Goal: Information Seeking & Learning: Understand process/instructions

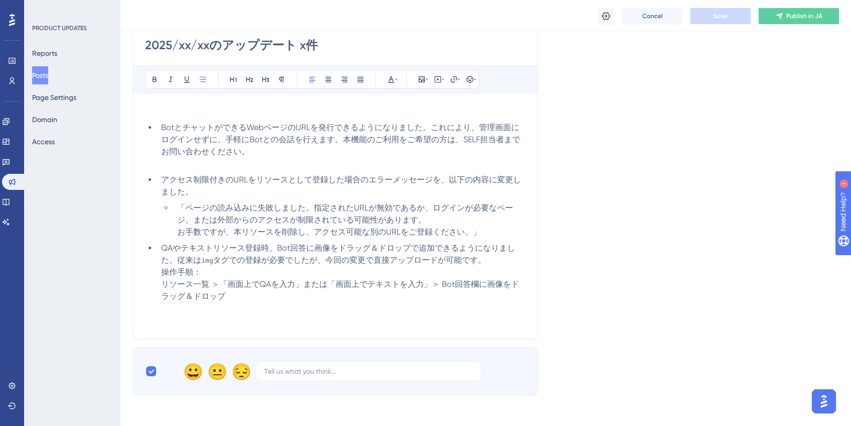
click at [248, 274] on li "QAやテキストリソース登録時、Bot回答に画像をドラッグ＆ドロップで追加できるようになりました。従来は img タグでの登録が必要でしたが、今回の変更で直接ア…" at bounding box center [341, 272] width 369 height 60
click at [313, 250] on span "QAやテキストリソース登録時、Bot回答に画像をドラッグ＆ドロップで追加できるようになりました。従来は" at bounding box center [338, 254] width 354 height 22
click at [729, 18] on button "Save" at bounding box center [720, 16] width 60 height 16
click at [305, 278] on li "QAやテキストリソース登録時、画像をドラッグ＆ドロップで追加できるようになりました。従来は img タグでの登録が必要でしたが、今回の変更で直接アップロードが…" at bounding box center [341, 272] width 369 height 60
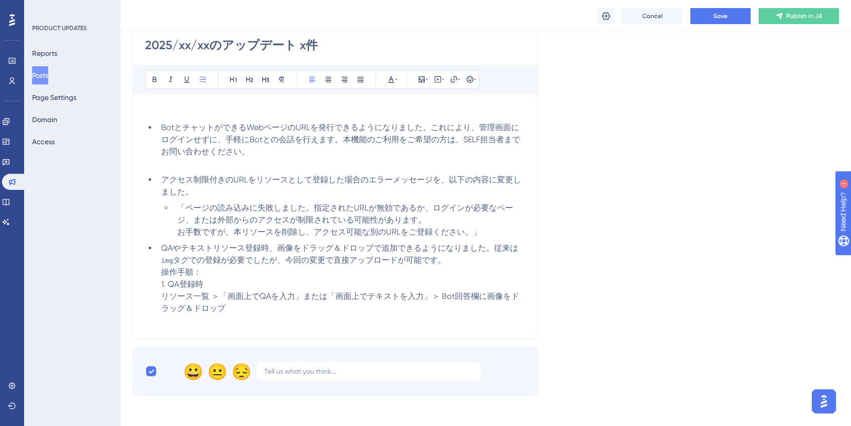
click at [249, 300] on span "リソース一覧 ＞「画面上でQAを入力」または「画面上でテキストを入力」＞ Bot回答欄に画像をドラッグ＆ドロップ" at bounding box center [340, 302] width 358 height 22
drag, startPoint x: 304, startPoint y: 297, endPoint x: 421, endPoint y: 299, distance: 117.5
click at [421, 299] on span "リソース一覧 ＞「画面上でQAを入力」または「画面上でテキストを入力」＞ Bot回答欄に画像をドラッグ＆ドロップ" at bounding box center [340, 302] width 358 height 22
click at [419, 302] on li "QAやテキストリソース登録時、画像をドラッグ＆ドロップで追加できるようになりました。従来は img タグでの登録が必要でしたが、今回の変更で直接アップロードが…" at bounding box center [341, 278] width 369 height 72
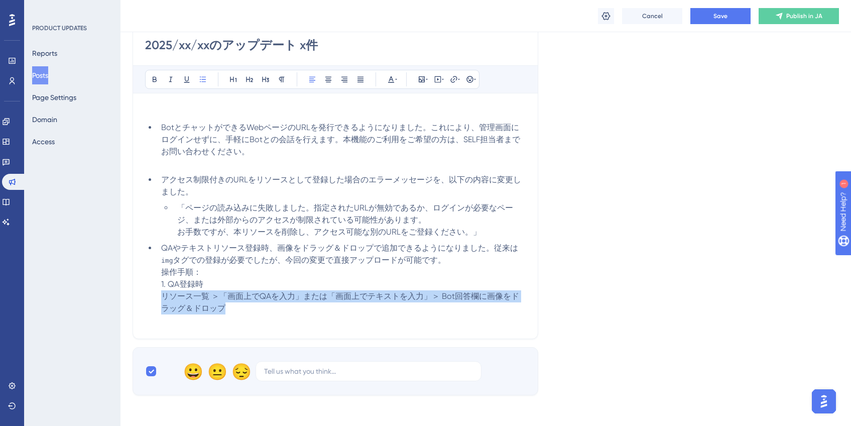
drag, startPoint x: 162, startPoint y: 295, endPoint x: 232, endPoint y: 306, distance: 70.7
click at [232, 306] on li "QAやテキストリソース登録時、画像をドラッグ＆ドロップで追加できるようになりました。従来は img タグでの登録が必要でしたが、今回の変更で直接アップロードが…" at bounding box center [341, 278] width 369 height 72
copy span "リソース一覧 ＞「画面上でQAを入力」または「画面上でテキストを入力」＞ Bot回答欄に画像をドラッグ＆ドロップ"
click at [232, 306] on li "QAやテキストリソース登録時、画像をドラッグ＆ドロップで追加できるようになりました。従来は img タグでの登録が必要でしたが、今回の変更で直接アップロードが…" at bounding box center [341, 278] width 369 height 72
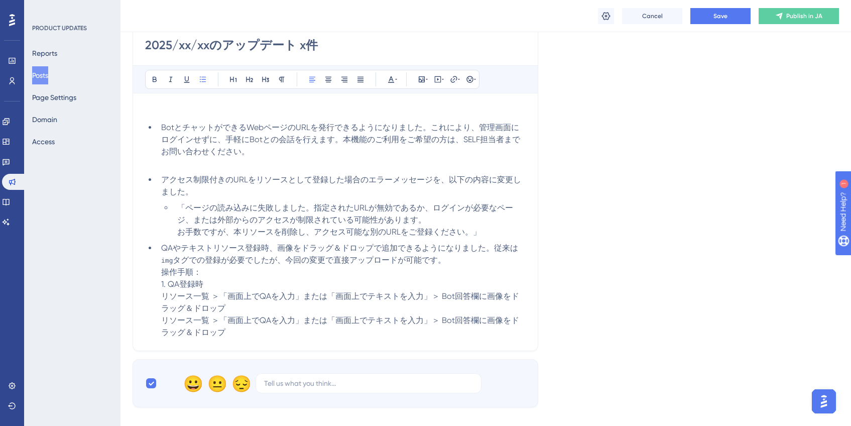
click at [269, 304] on li "QAやテキストリソース登録時、画像をドラッグ＆ドロップで追加できるようになりました。従来は img タグでの登録が必要でしたが、今回の変更で直接アップロードが…" at bounding box center [341, 290] width 369 height 96
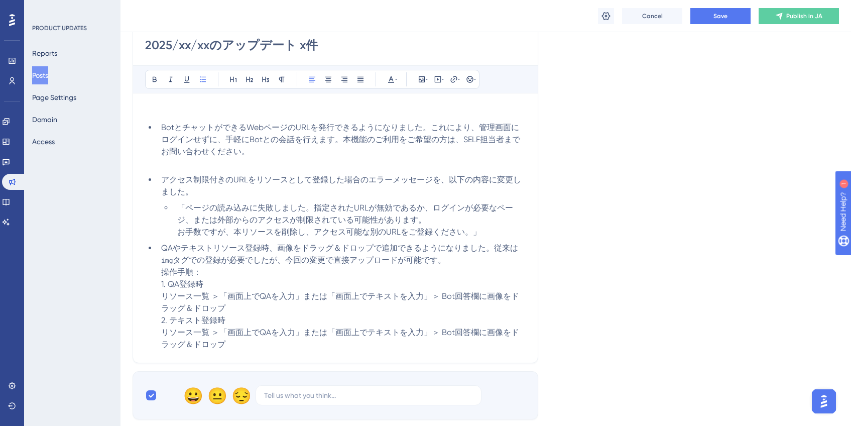
click at [260, 288] on li "QAやテキストリソース登録時、画像をドラッグ＆ドロップで追加できるようになりました。従来は img タグでの登録が必要でしたが、今回の変更で直接アップロードが…" at bounding box center [341, 296] width 369 height 108
click at [259, 319] on li "QAやテキストリソース登録時、画像をドラッグ＆ドロップで追加できるようになりました。従来は img タグでの登録が必要でしたが、今回の変更で直接アップロードが…" at bounding box center [341, 296] width 369 height 108
click at [255, 326] on li "QAやテキストリソース登録時、画像をドラッグ＆ドロップで追加できるようになりました。従来は img タグでの登録が必要でしたが、今回の変更で直接アップロードが…" at bounding box center [341, 296] width 369 height 108
click at [267, 349] on li "QAやテキストリソース登録時、画像をドラッグ＆ドロップで追加できるようになりました。従来は img タグでの登録が必要でしたが、今回の変更で直接アップロードが…" at bounding box center [341, 296] width 369 height 108
drag, startPoint x: 328, startPoint y: 334, endPoint x: 222, endPoint y: 332, distance: 106.5
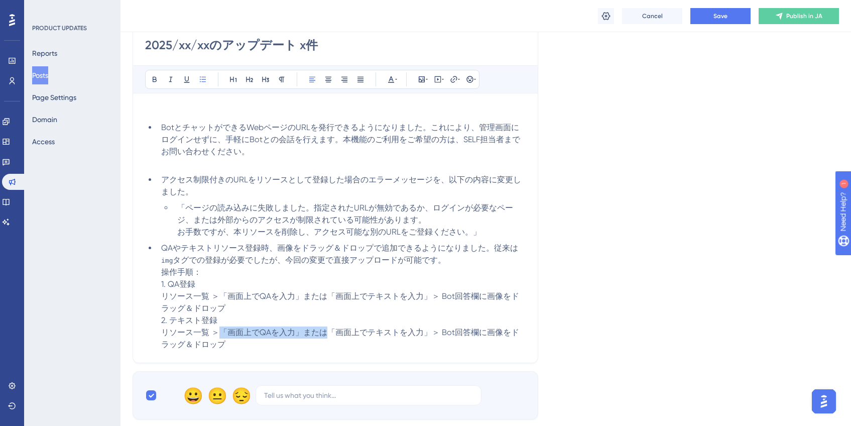
click at [222, 332] on span "リソース一覧 ＞「画面上でQAを入力」または「画面上でテキストを入力」＞ Bot回答欄に画像をドラッグ＆ドロップ" at bounding box center [340, 338] width 358 height 22
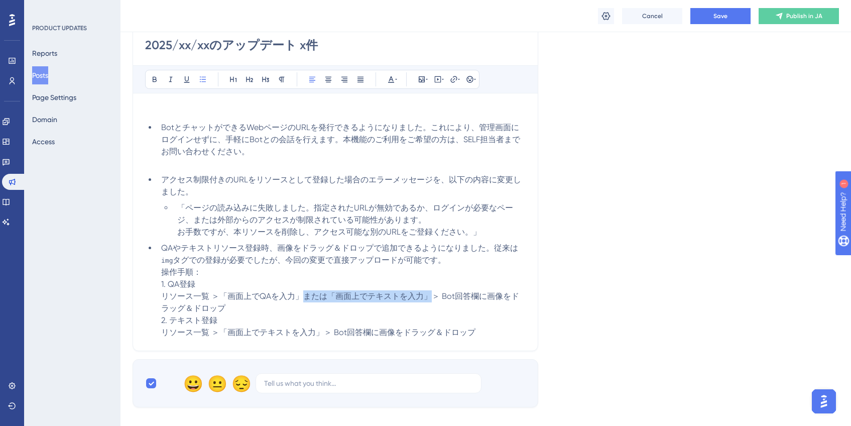
drag, startPoint x: 300, startPoint y: 298, endPoint x: 427, endPoint y: 299, distance: 127.0
click at [427, 299] on span "リソース一覧 ＞「画面上でQAを入力」または「画面上でテキストを入力」＞ Bot回答欄に画像をドラッグ＆ドロップ" at bounding box center [340, 302] width 358 height 22
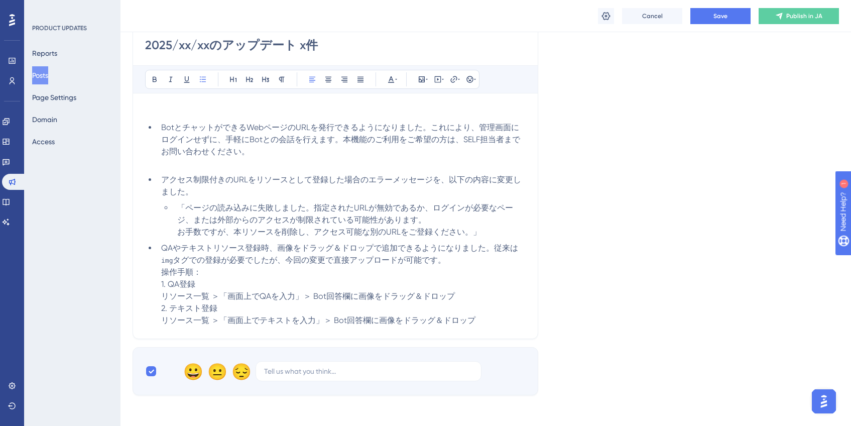
click at [423, 302] on li "QAやテキストリソース登録時、画像をドラッグ＆ドロップで追加できるようになりました。従来は img タグでの登録が必要でしたが、今回の変更で直接アップロードが…" at bounding box center [341, 284] width 369 height 84
click at [325, 298] on span "リソース一覧 ＞「画面上でQAを入力」＞ Bot回答欄に画像をドラッグ＆ドロップ" at bounding box center [308, 296] width 294 height 10
click at [366, 295] on span "リソース一覧 ＞「画面上でQAを入力」＞ ロボット回答欄に画像をドラッグ＆ドロップ" at bounding box center [317, 296] width 313 height 10
drag, startPoint x: 331, startPoint y: 320, endPoint x: 371, endPoint y: 319, distance: 39.2
click at [371, 319] on span "リソース一覧 ＞「画面上でテキストを入力」＞ Bot回答欄に画像をドラッグ＆ドロップ" at bounding box center [318, 320] width 314 height 10
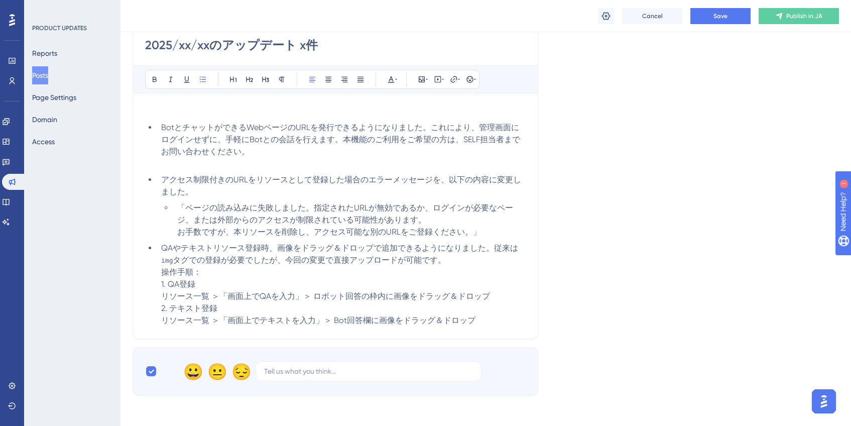
click at [371, 319] on span "リソース一覧 ＞「画面上でテキストを入力」＞ Bot回答欄に画像をドラッグ＆ドロップ" at bounding box center [318, 320] width 314 height 10
click at [744, 19] on button "Save" at bounding box center [720, 16] width 60 height 16
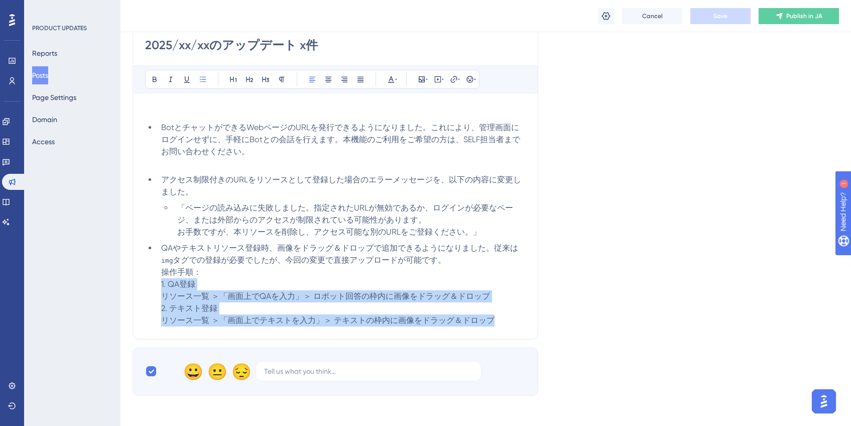
drag, startPoint x: 511, startPoint y: 321, endPoint x: 159, endPoint y: 286, distance: 353.2
click at [159, 286] on li "QAやテキストリソース登録時、画像をドラッグ＆ドロップで追加できるようになりました。従来は img タグでの登録が必要でしたが、今回の変更で直接アップロードが…" at bounding box center [341, 284] width 369 height 84
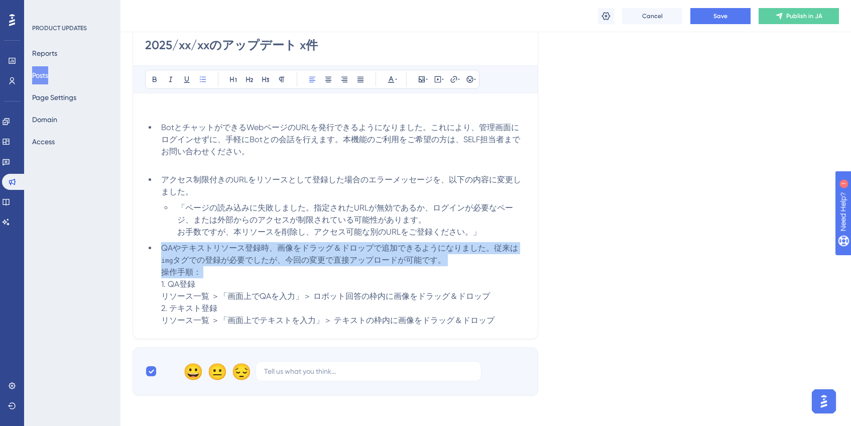
click at [347, 281] on li "QAやテキストリソース登録時、画像をドラッグ＆ドロップで追加できるようになりました。従来は img タグでの登録が必要でしたが、今回の変更で直接アップロードが…" at bounding box center [341, 284] width 369 height 84
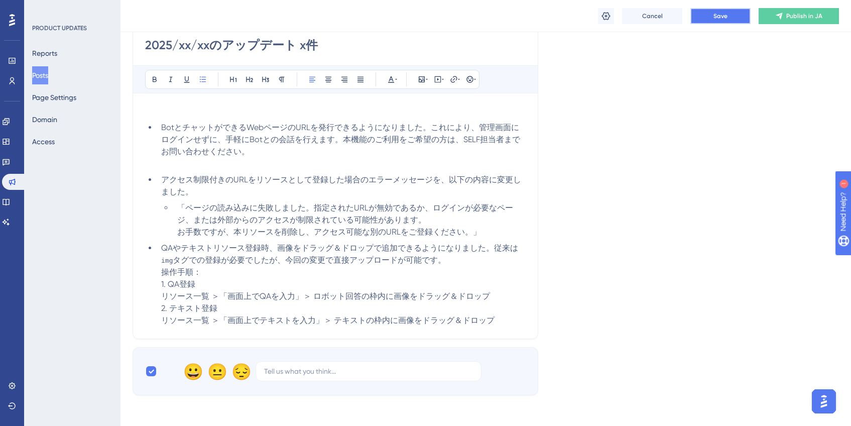
click at [731, 17] on button "Save" at bounding box center [720, 16] width 60 height 16
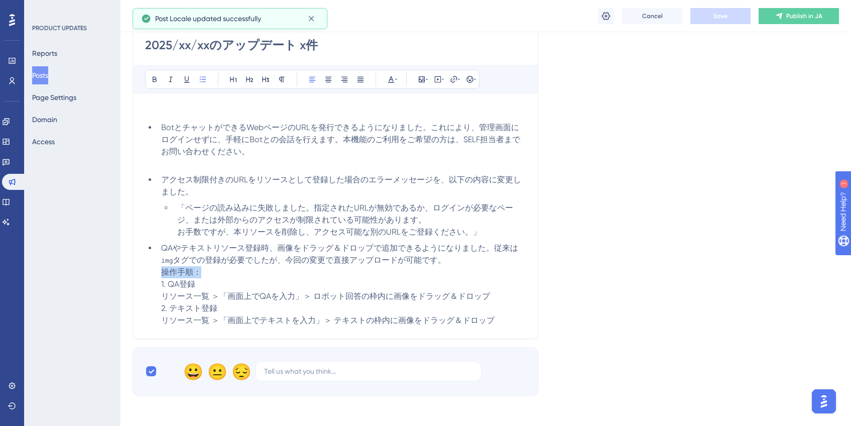
drag, startPoint x: 206, startPoint y: 272, endPoint x: 157, endPoint y: 270, distance: 49.2
click at [157, 270] on ul "BotとチャットができるWebページのURLを発行できるようになりました。これにより、管理画面にログインせずに、手軽にBotとの会話を行えます。本機能のご利用…" at bounding box center [335, 224] width 381 height 205
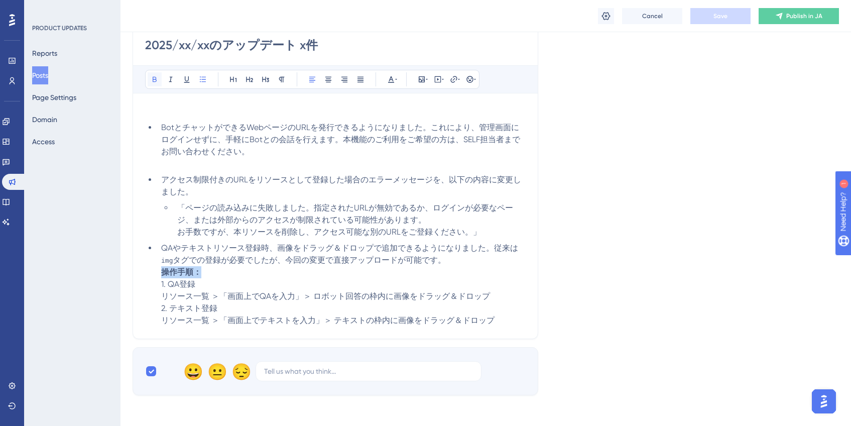
click at [157, 80] on icon at bounding box center [155, 79] width 8 height 8
click at [338, 275] on li "QAやテキストリソース登録時、画像をドラッグ＆ドロップで追加できるようになりました。従来は img タグでの登録が必要でしたが、今回の変更で直接アップロードが…" at bounding box center [341, 284] width 369 height 84
click at [481, 268] on li "QAやテキストリソース登録時、画像をドラッグ＆ドロップで追加できるようになりました。従来は img タグでの登録が必要でしたが、今回の変更で直接アップロードが…" at bounding box center [341, 284] width 369 height 84
click at [483, 260] on li "QAやテキストリソース登録時、画像をドラッグ＆ドロップで追加できるようになりました。従来は img タグでの登録が必要でしたが、今回の変更で直接アップロードが…" at bounding box center [341, 284] width 369 height 84
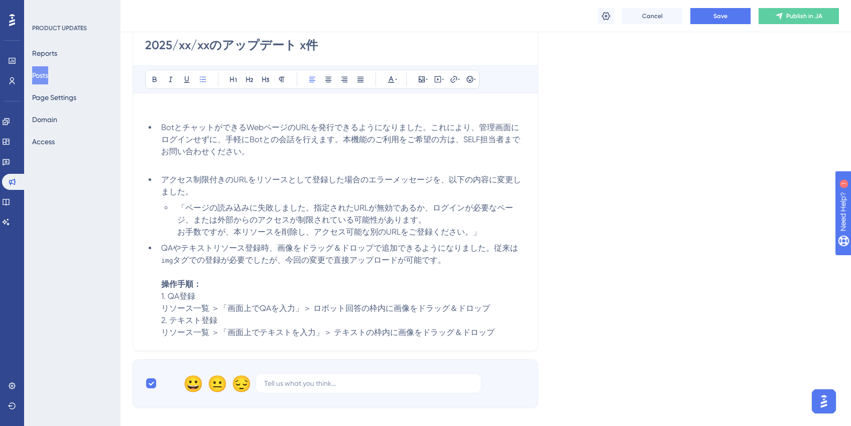
click at [504, 311] on li "QAやテキストリソース登録時、画像をドラッグ＆ドロップで追加できるようになりました。従来は img タグでの登録が必要でしたが、今回の変更で直接アップロードが…" at bounding box center [341, 290] width 369 height 96
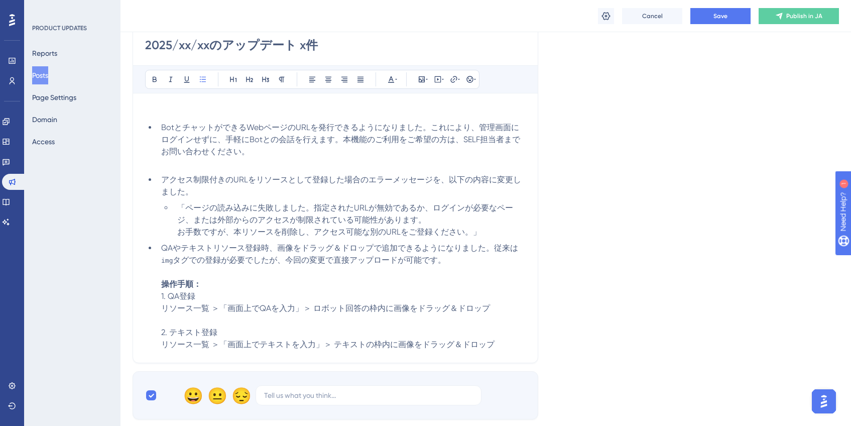
click at [633, 292] on div "Language Japanese (Default) Upload Cover Image Suggested image width 808 px 202…" at bounding box center [486, 168] width 706 height 501
click at [715, 17] on span "Save" at bounding box center [720, 16] width 14 height 8
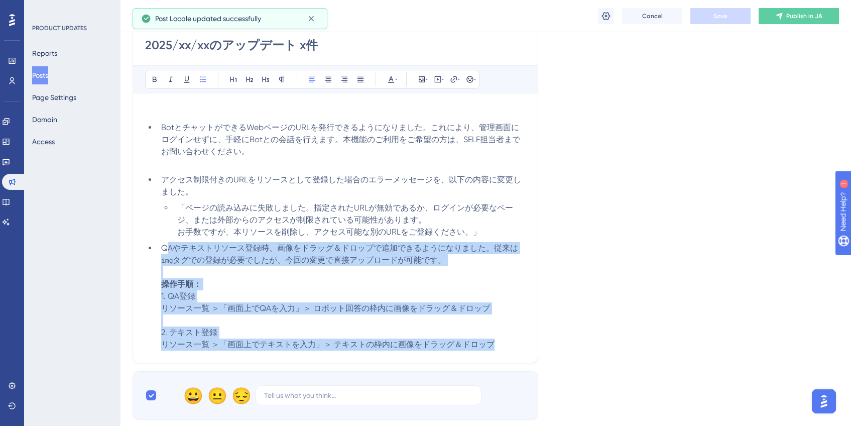
drag, startPoint x: 502, startPoint y: 346, endPoint x: 167, endPoint y: 243, distance: 350.5
click at [167, 243] on li "QAやテキストリソース登録時、画像をドラッグ＆ドロップで追加できるようになりました。従来は img タグでの登録が必要でしたが、今回の変更で直接アップロードが…" at bounding box center [341, 296] width 369 height 108
copy li "Aやテキストリソース登録時、画像をドラッグ＆ドロップで追加できるようになりました。従来は img タグでの登録が必要でしたが、今回の変更で直接アップロードが可…"
click at [295, 267] on li "QAやテキストリソース登録時、画像をドラッグ＆ドロップで追加できるようになりました。従来は img タグでの登録が必要でしたが、今回の変更で直接アップロードが…" at bounding box center [341, 296] width 369 height 108
drag, startPoint x: 162, startPoint y: 248, endPoint x: 508, endPoint y: 341, distance: 358.5
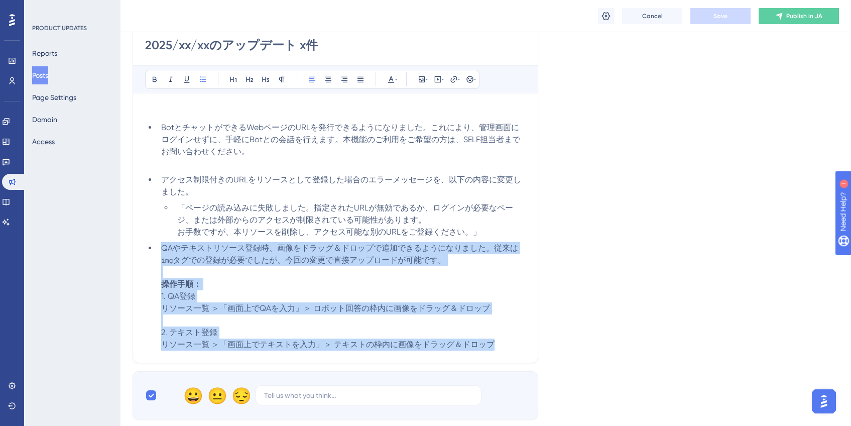
click at [508, 341] on li "QAやテキストリソース登録時、画像をドラッグ＆ドロップで追加できるようになりました。従来は img タグでの登録が必要でしたが、今回の変更で直接アップロードが…" at bounding box center [341, 296] width 369 height 108
copy li "QAやテキストリソース登録時、画像をドラッグ＆ドロップで追加できるようになりました。従来は img タグでの登録が必要でしたが、今回の変更で直接アップロードが…"
click at [460, 264] on li "QAやテキストリソース登録時、画像をドラッグ＆ドロップで追加できるようになりました。従来は img タグでの登録が必要でしたが、今回の変更で直接アップロードが…" at bounding box center [341, 296] width 369 height 108
